Goal: Transaction & Acquisition: Purchase product/service

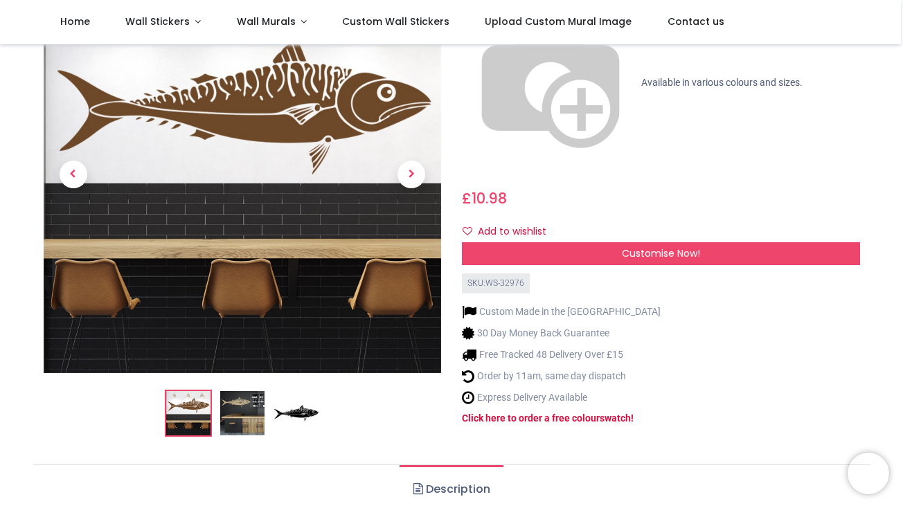
scroll to position [178, 0]
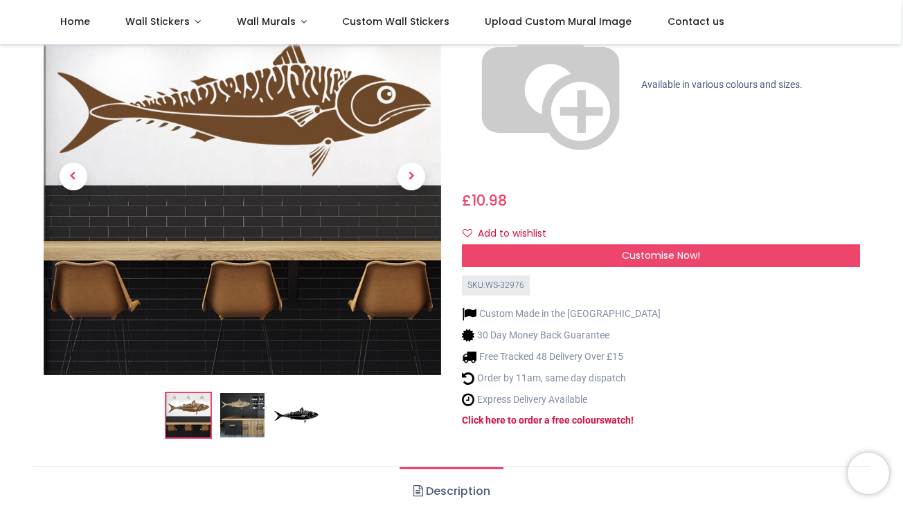
click at [249, 393] on img at bounding box center [242, 415] width 44 height 44
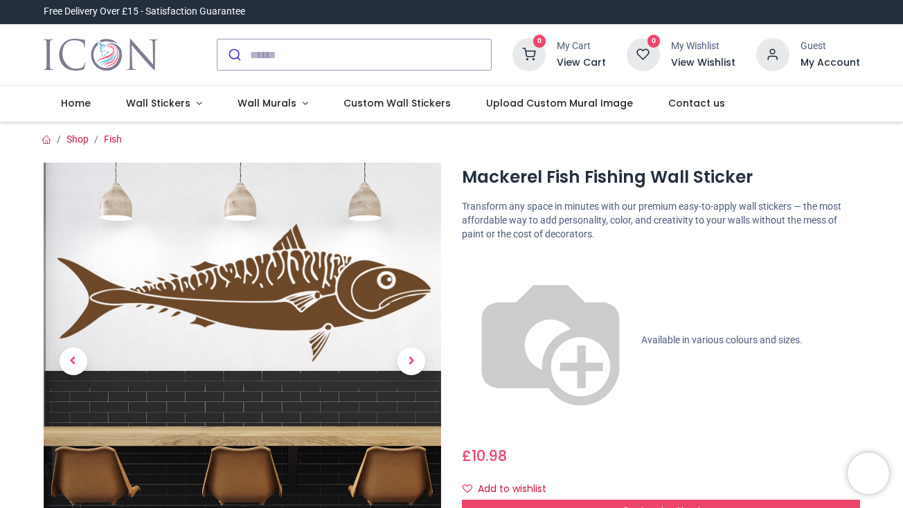
scroll to position [0, 0]
click at [415, 354] on span "Next" at bounding box center [412, 362] width 28 height 28
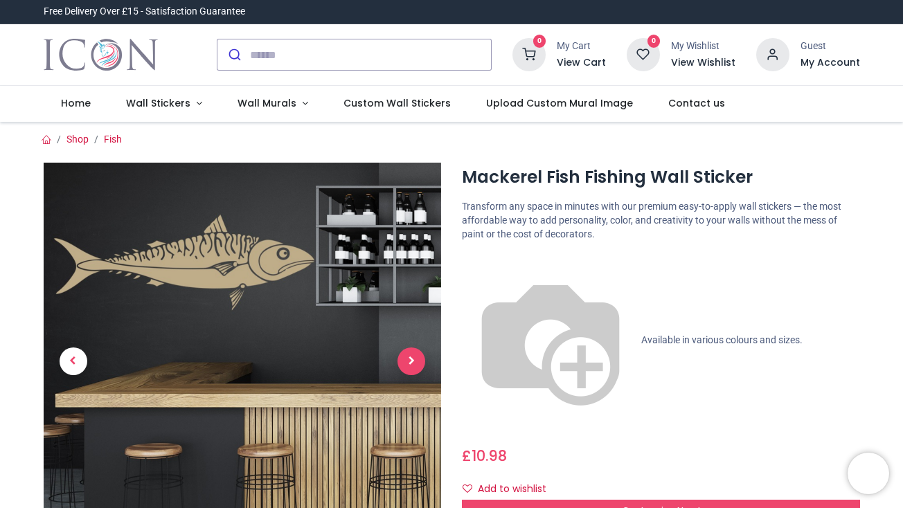
click at [416, 354] on span "Next" at bounding box center [412, 362] width 28 height 28
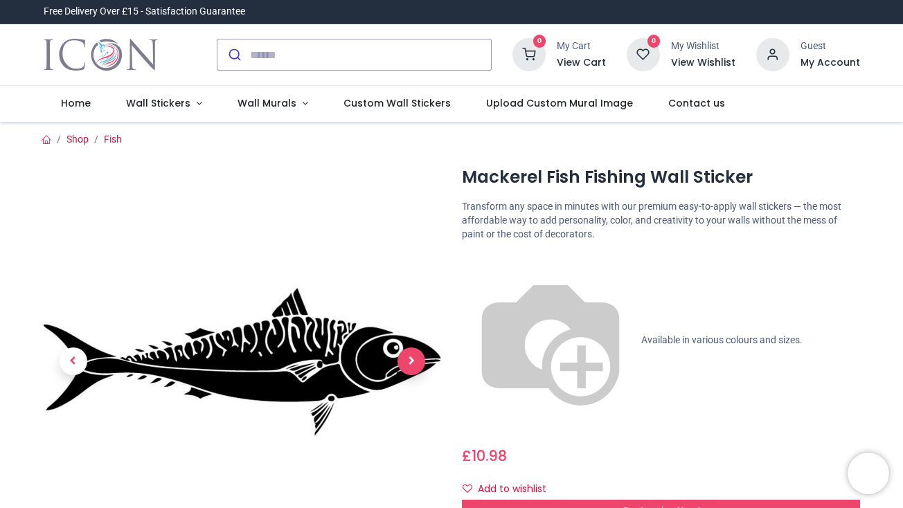
click at [416, 354] on span "Next" at bounding box center [412, 362] width 28 height 28
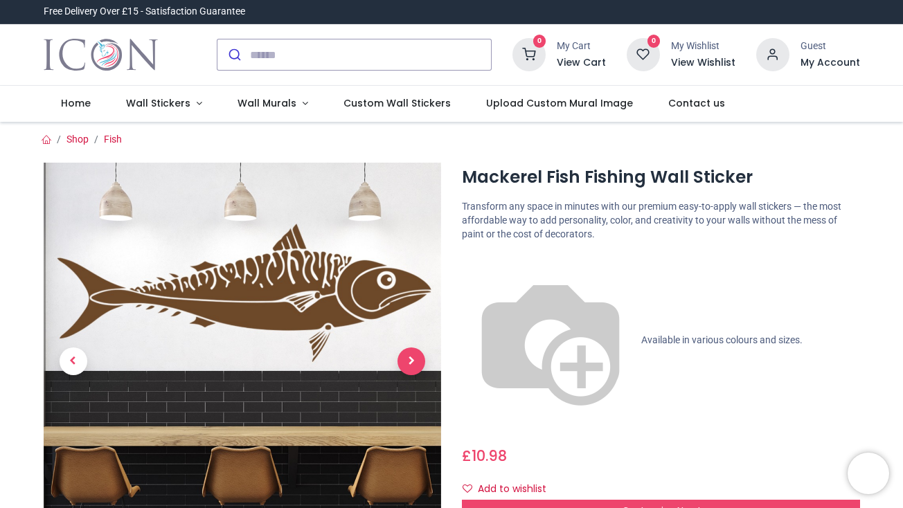
click at [416, 354] on span "Next" at bounding box center [412, 362] width 28 height 28
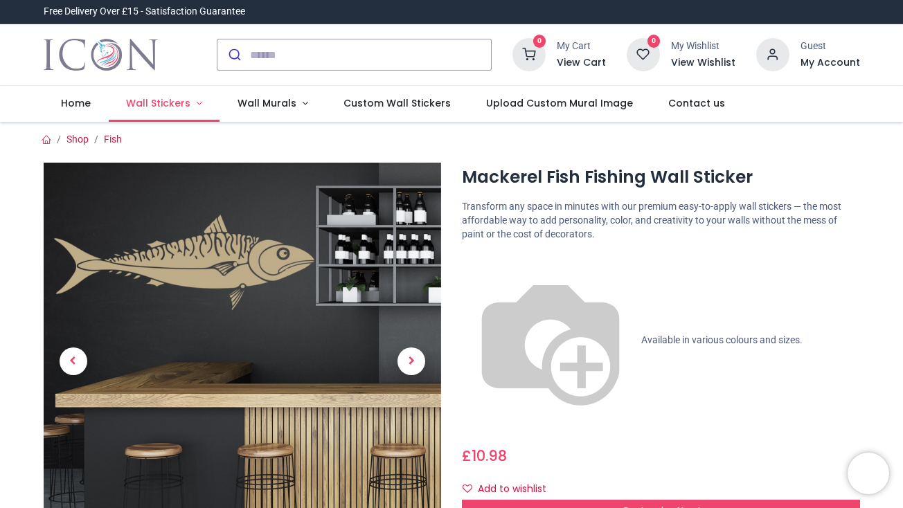
click at [181, 103] on span "Wall Stickers" at bounding box center [158, 103] width 64 height 14
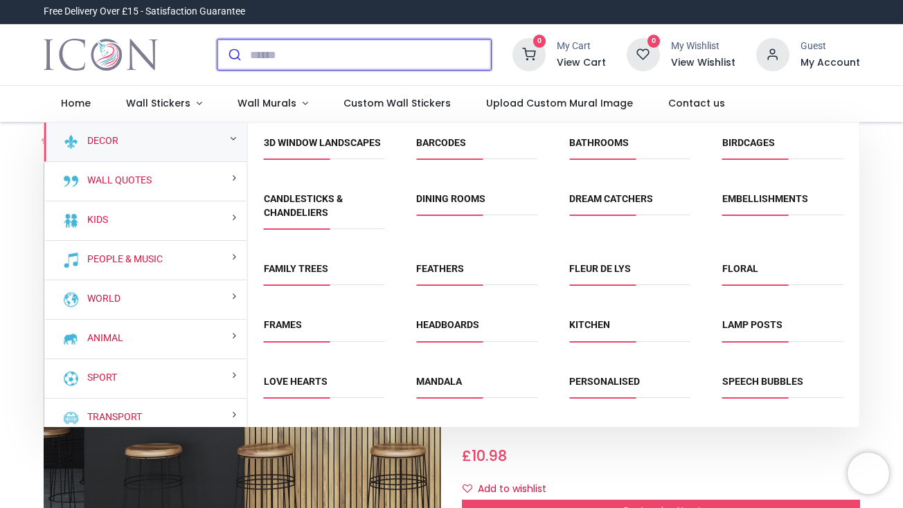
click at [319, 54] on input "search" at bounding box center [370, 54] width 241 height 30
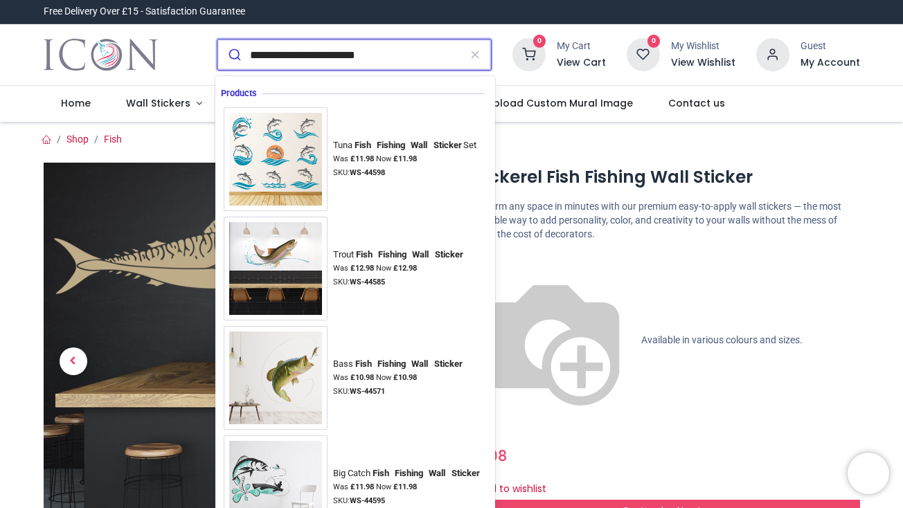
type input "**********"
click at [232, 55] on button "submit" at bounding box center [233, 54] width 33 height 30
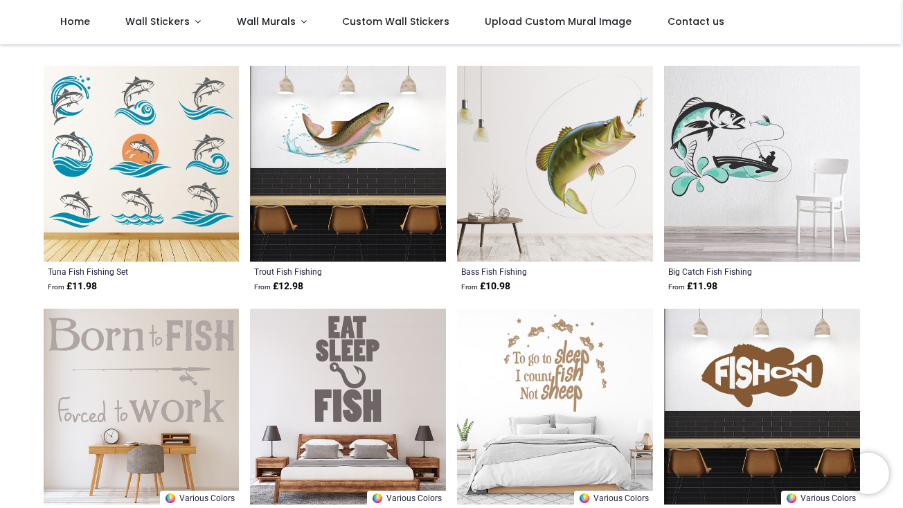
scroll to position [143, 0]
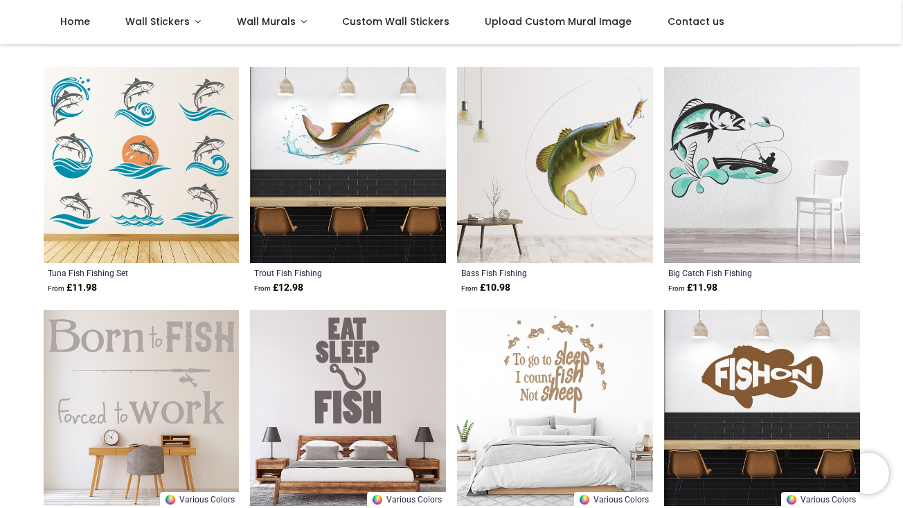
click at [596, 142] on img at bounding box center [555, 165] width 196 height 196
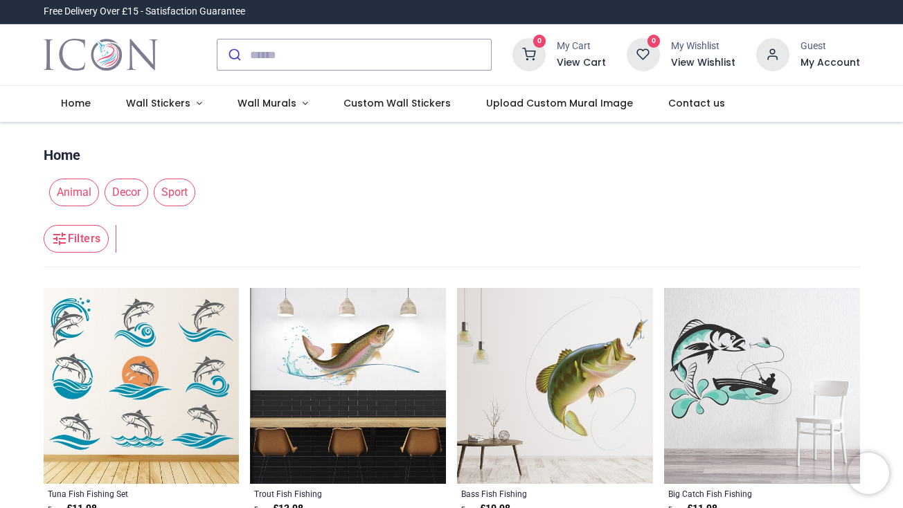
scroll to position [0, 0]
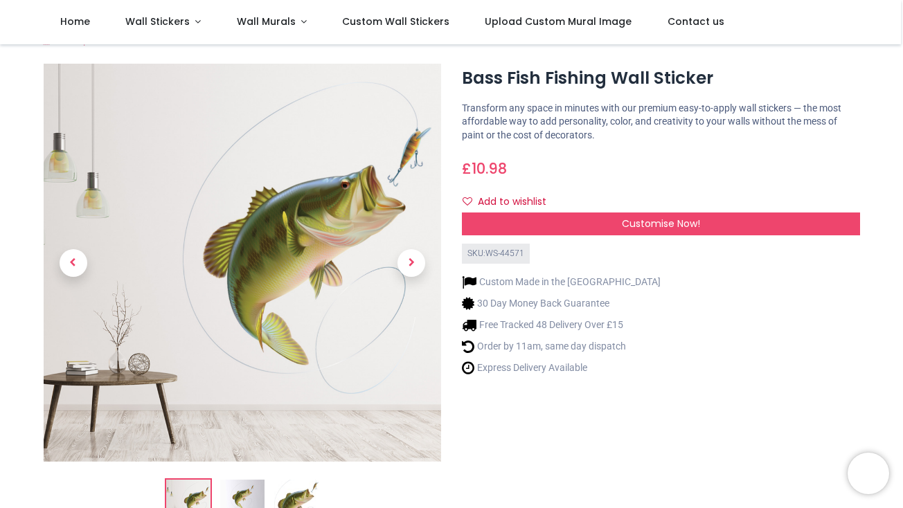
scroll to position [24, 0]
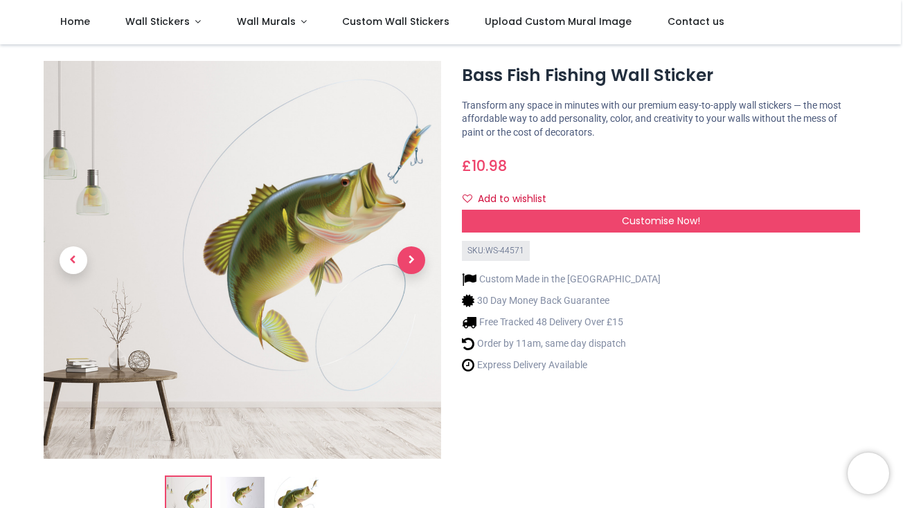
click at [412, 256] on span "Next" at bounding box center [412, 261] width 28 height 28
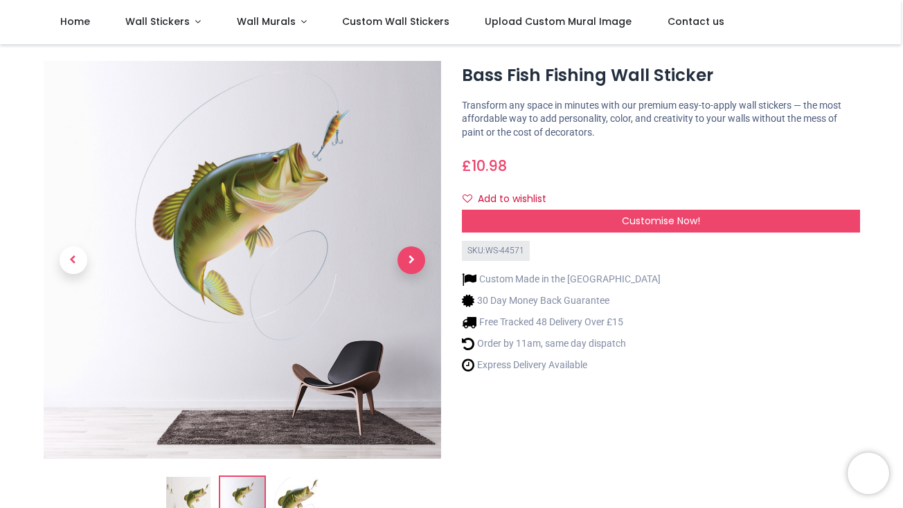
click at [412, 256] on span "Next" at bounding box center [412, 261] width 28 height 28
